Goal: Task Accomplishment & Management: Manage account settings

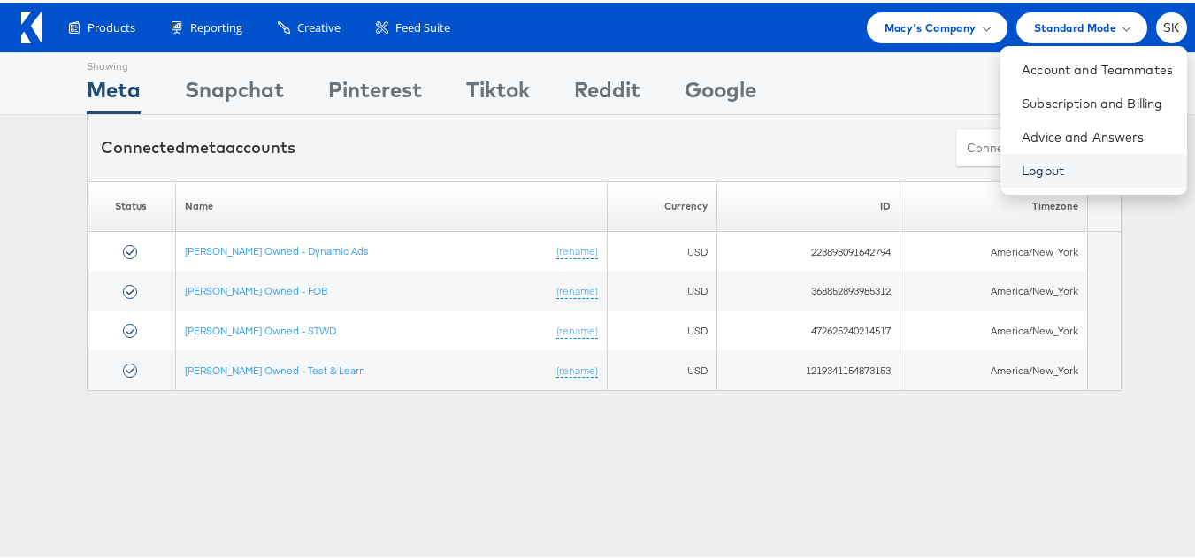
click at [1021, 169] on link "Logout" at bounding box center [1096, 168] width 151 height 18
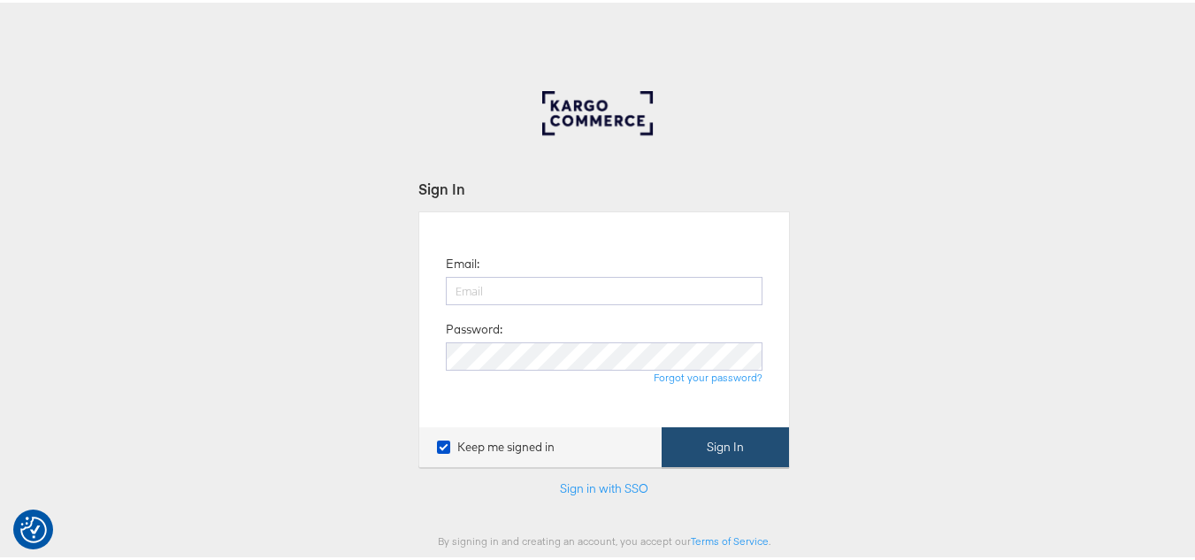
type input "[PERSON_NAME][EMAIL_ADDRESS][DOMAIN_NAME]"
click at [729, 434] on button "Sign In" at bounding box center [725, 444] width 127 height 40
